Goal: Check status: Check status

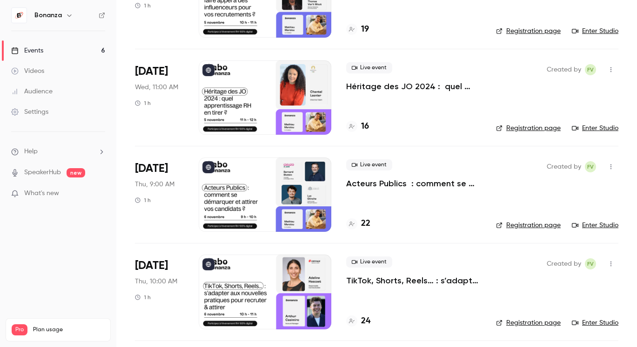
scroll to position [311, 0]
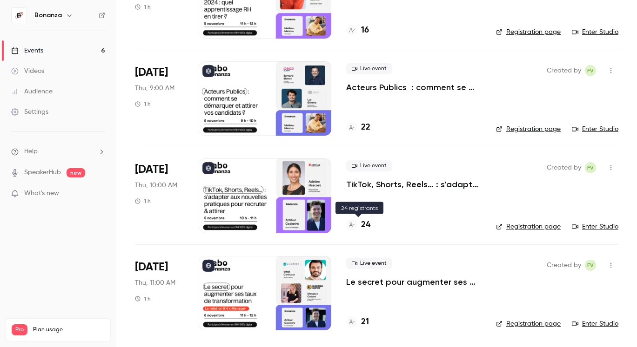
click at [355, 225] on div at bounding box center [351, 225] width 11 height 11
